Goal: Task Accomplishment & Management: Use online tool/utility

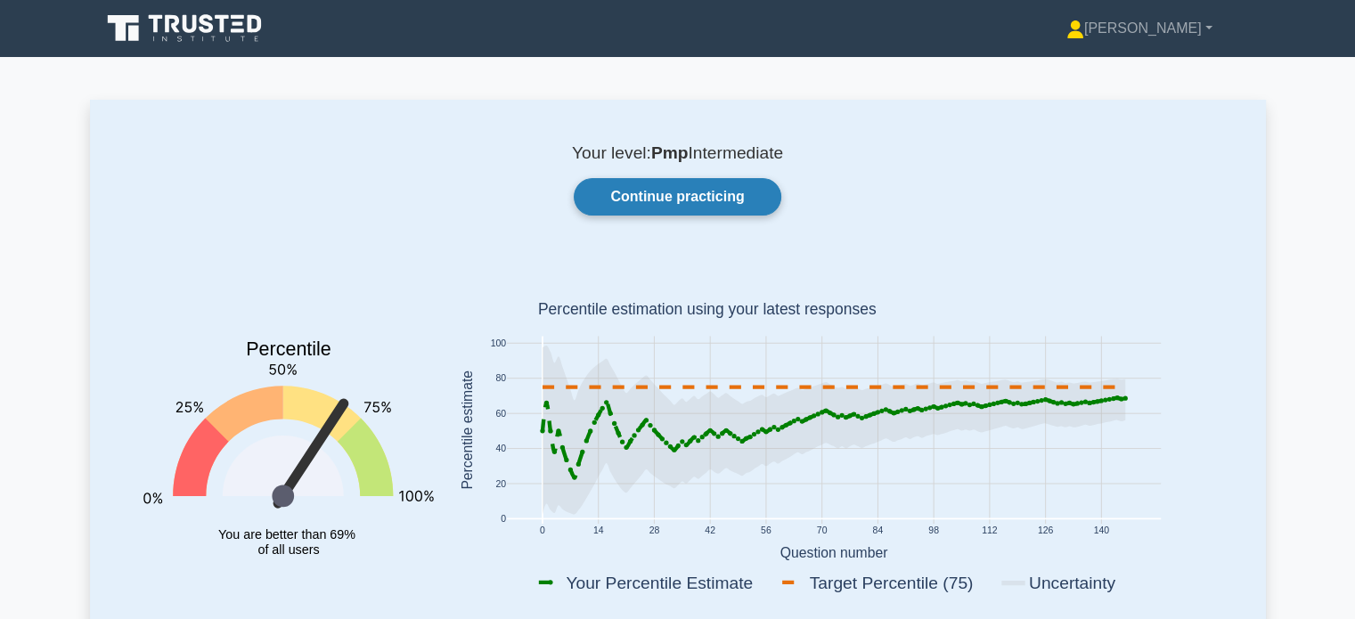
click at [705, 184] on link "Continue practicing" at bounding box center [677, 196] width 207 height 37
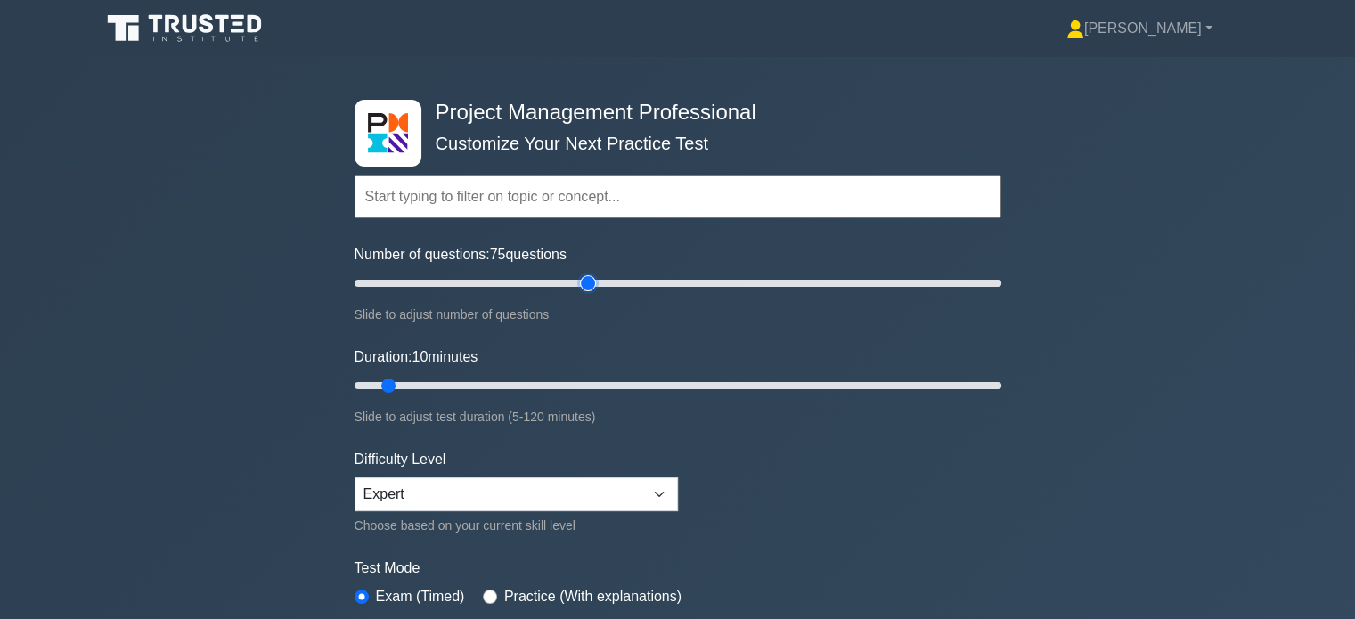
click at [583, 281] on input "Number of questions: 75 questions" at bounding box center [678, 283] width 647 height 21
click at [565, 282] on input "Number of questions: 70 questions" at bounding box center [678, 283] width 647 height 21
click at [554, 281] on input "Number of questions: 65 questions" at bounding box center [678, 283] width 647 height 21
type input "60"
click at [538, 281] on input "Number of questions: 60 questions" at bounding box center [678, 283] width 647 height 21
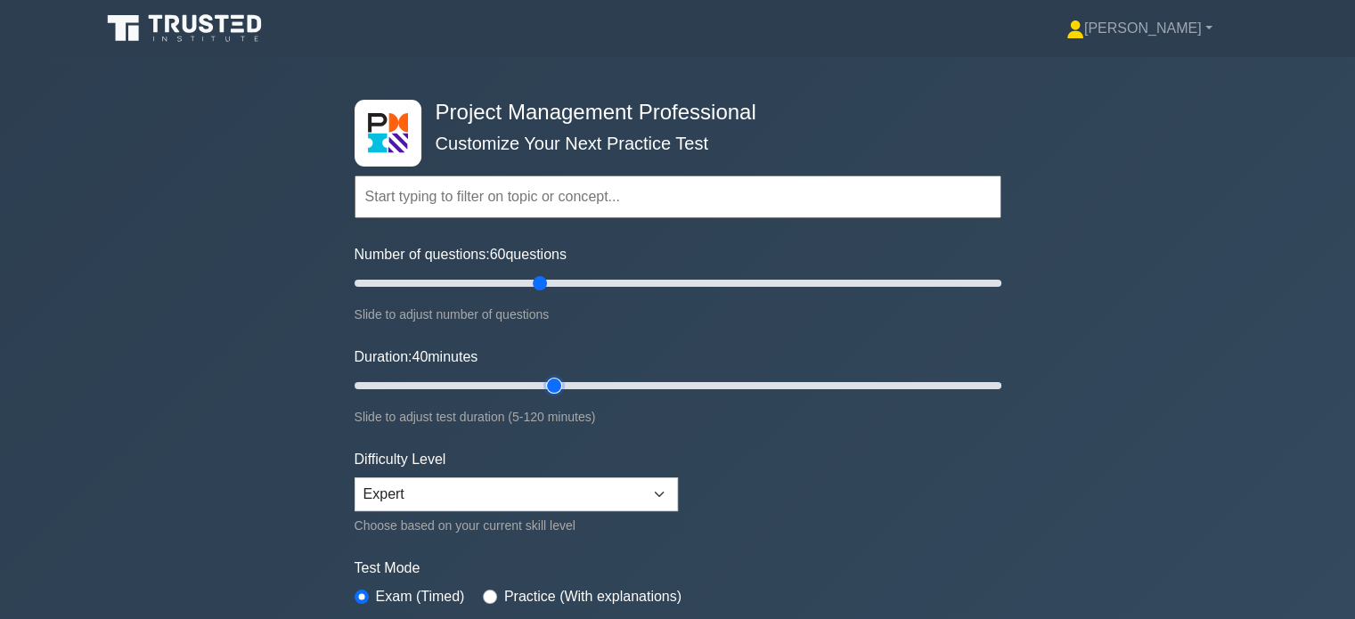
click at [550, 382] on input "Duration: 40 minutes" at bounding box center [678, 385] width 647 height 21
click at [605, 383] on input "Duration: 40 minutes" at bounding box center [678, 385] width 647 height 21
click at [629, 385] on input "Duration: 55 minutes" at bounding box center [678, 385] width 647 height 21
click at [645, 384] on input "Duration: 55 minutes" at bounding box center [678, 385] width 647 height 21
type input "60"
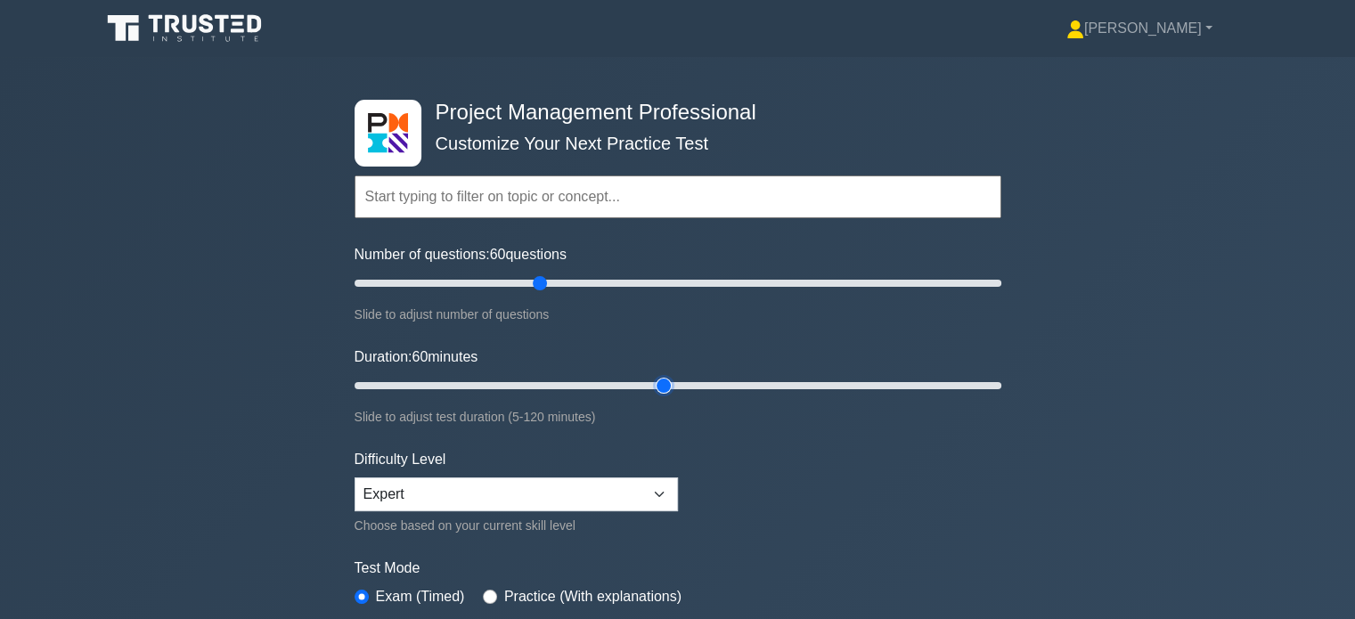
click at [657, 384] on input "Duration: 60 minutes" at bounding box center [678, 385] width 647 height 21
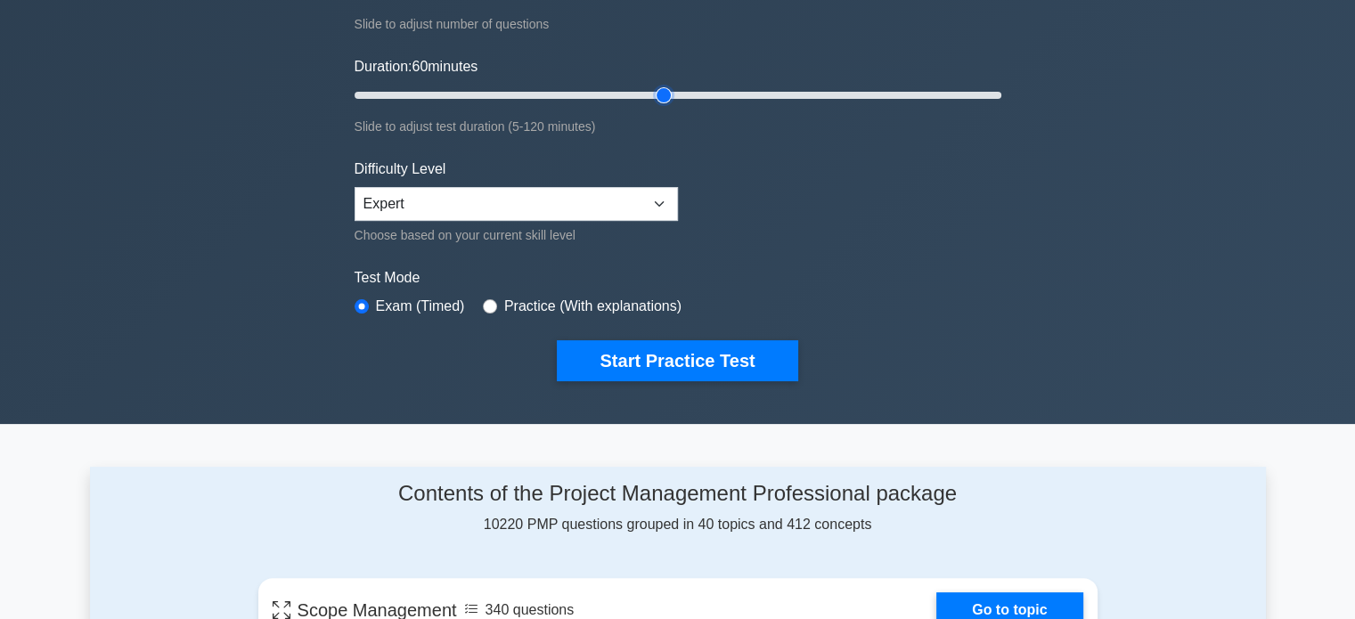
scroll to position [314, 0]
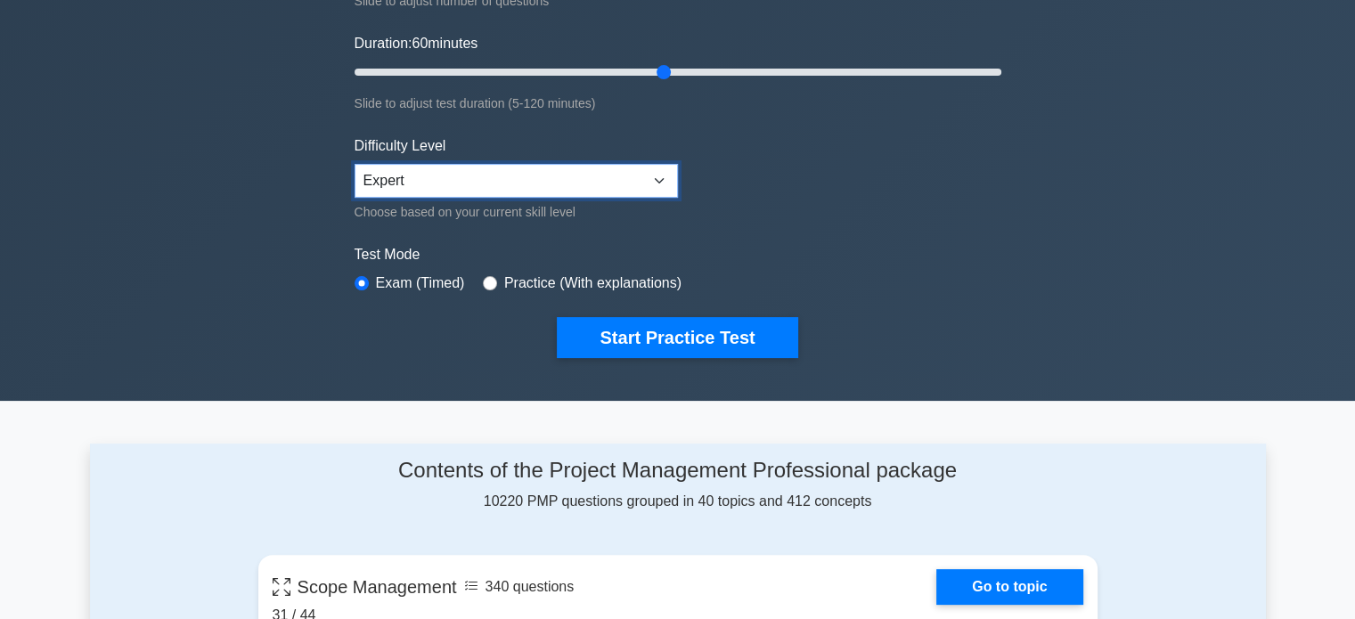
click at [644, 167] on select "Beginner Intermediate Expert" at bounding box center [516, 181] width 323 height 34
click at [738, 187] on form "Topics Scope Management Time Management Cost Management Quality Management Risk…" at bounding box center [678, 83] width 647 height 551
click at [563, 180] on select "Beginner Intermediate Expert" at bounding box center [516, 181] width 323 height 34
click at [950, 279] on div "Test Mode Exam (Timed) Practice (With explanations)" at bounding box center [678, 270] width 647 height 52
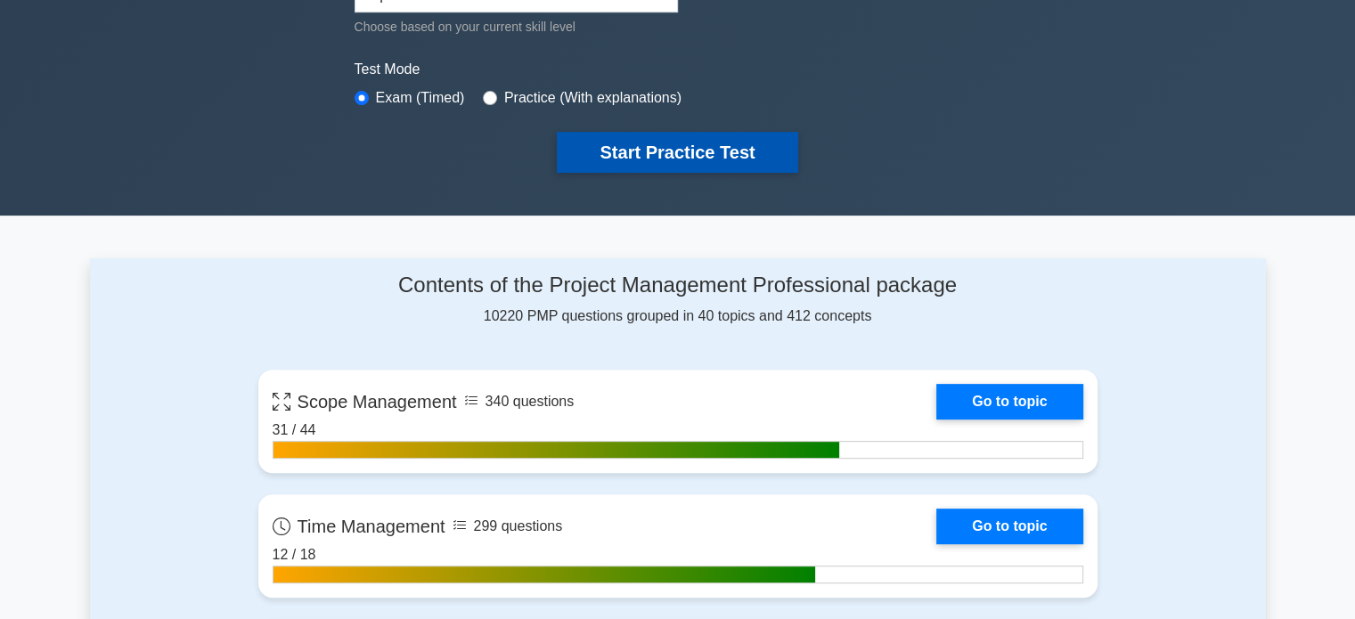
scroll to position [506, 0]
